Goal: Navigation & Orientation: Find specific page/section

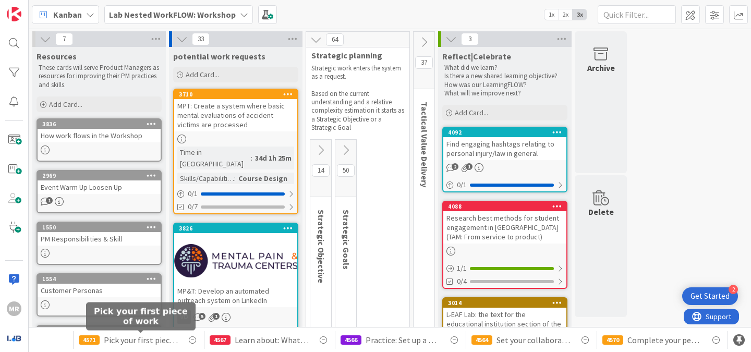
click at [136, 340] on span "Pick your first piece of work" at bounding box center [141, 340] width 74 height 13
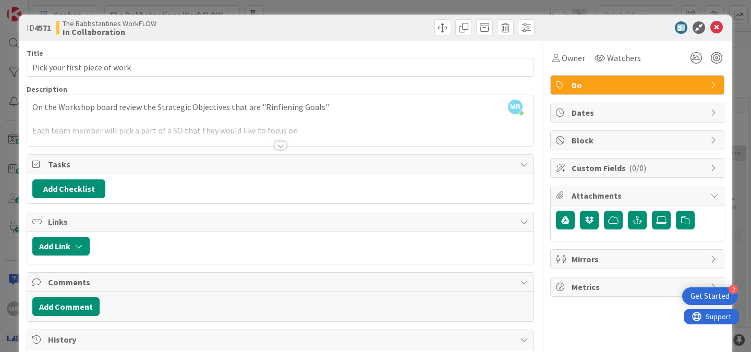
click at [275, 147] on div at bounding box center [280, 145] width 11 height 8
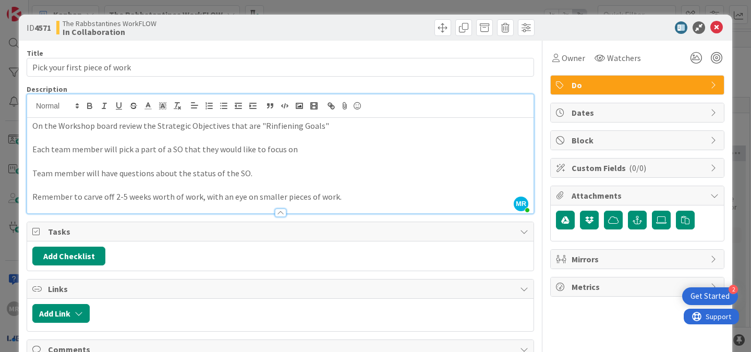
click at [275, 217] on div at bounding box center [280, 213] width 11 height 8
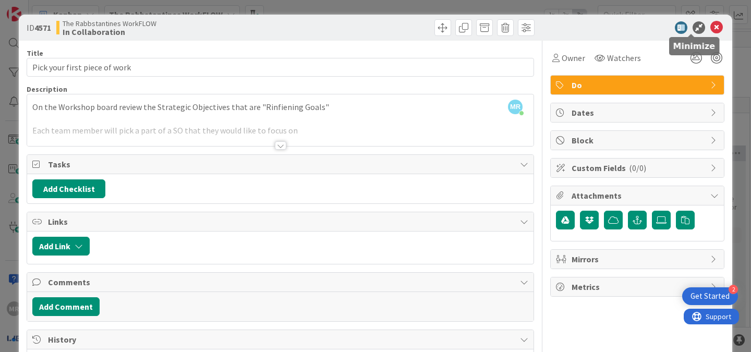
click at [693, 26] on icon at bounding box center [699, 27] width 13 height 13
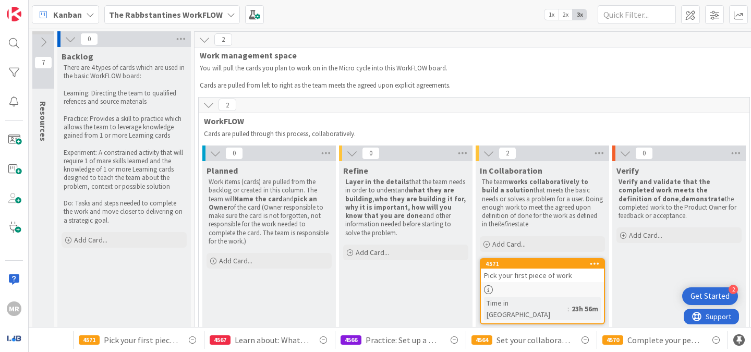
click at [158, 17] on b "The Rabbstantines WorkFLOW" at bounding box center [166, 14] width 114 height 10
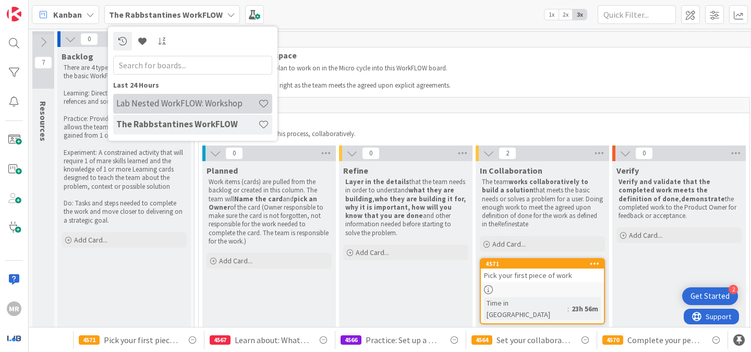
click at [186, 111] on div "Lab Nested WorkFLOW: Workshop" at bounding box center [192, 104] width 159 height 20
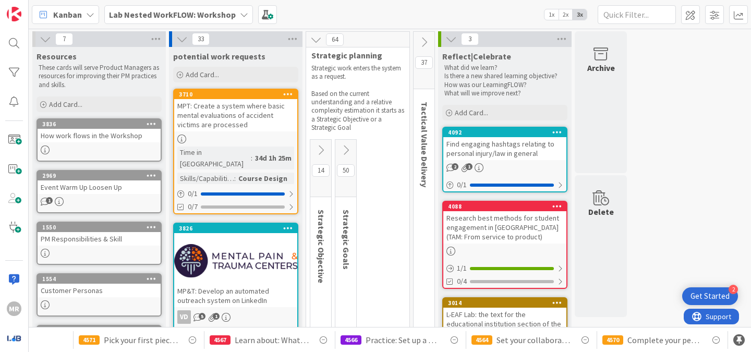
click at [257, 249] on div at bounding box center [235, 260] width 123 height 47
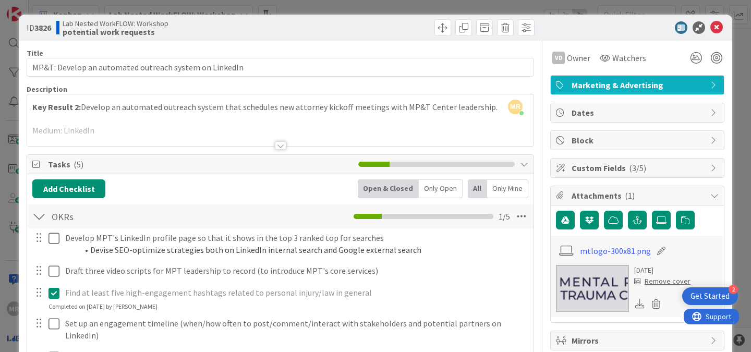
click at [277, 143] on div at bounding box center [280, 145] width 11 height 8
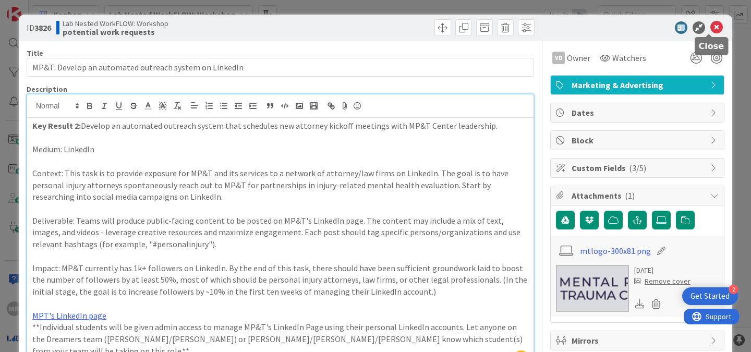
click at [711, 26] on icon at bounding box center [717, 27] width 13 height 13
